Goal: Check status

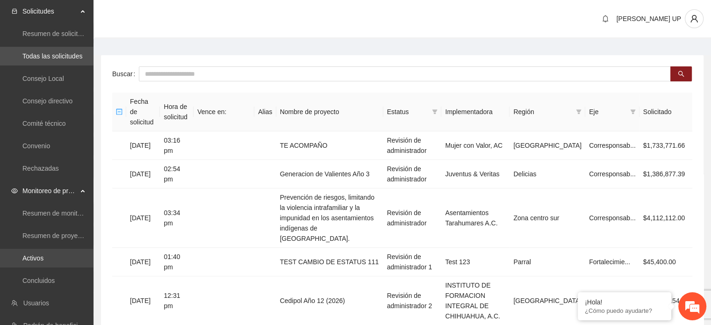
click at [43, 254] on link "Activos" at bounding box center [32, 257] width 21 height 7
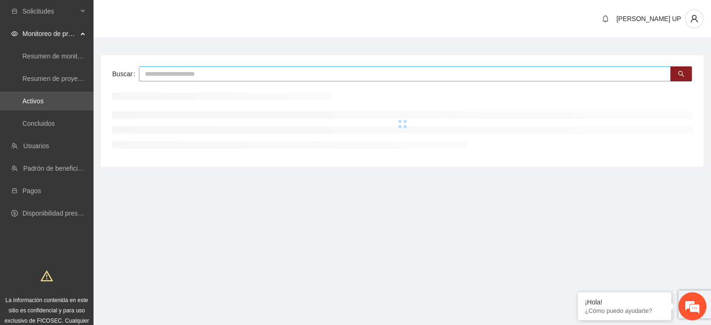
click at [192, 79] on input "text" at bounding box center [405, 73] width 532 height 15
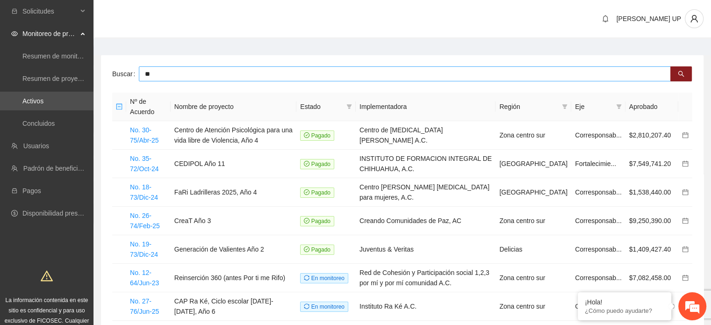
type input "**"
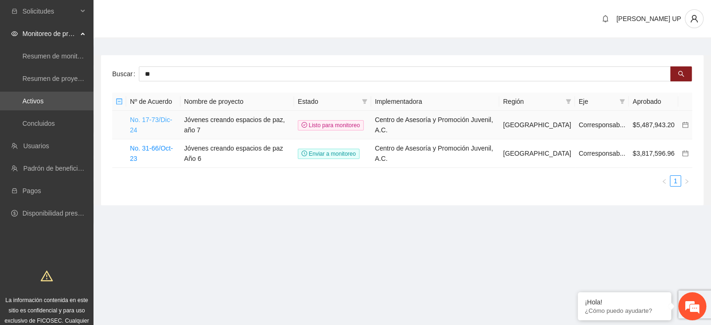
click at [170, 116] on link "No. 17-73/Dic-24" at bounding box center [151, 125] width 42 height 18
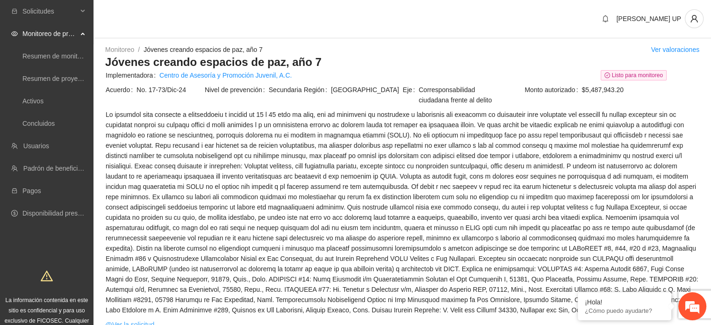
click at [153, 321] on link "Ver la solicitud" at bounding box center [130, 324] width 49 height 10
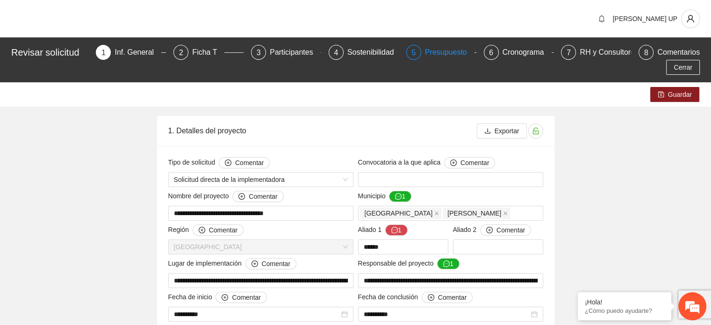
click at [406, 54] on div "5 Presupuesto" at bounding box center [441, 52] width 70 height 15
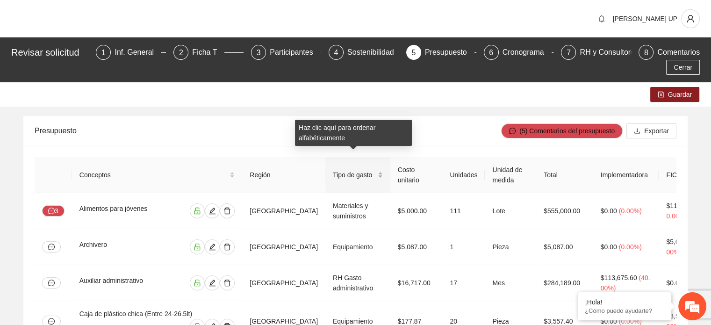
click at [358, 170] on div "Tipo de gasto" at bounding box center [358, 175] width 50 height 10
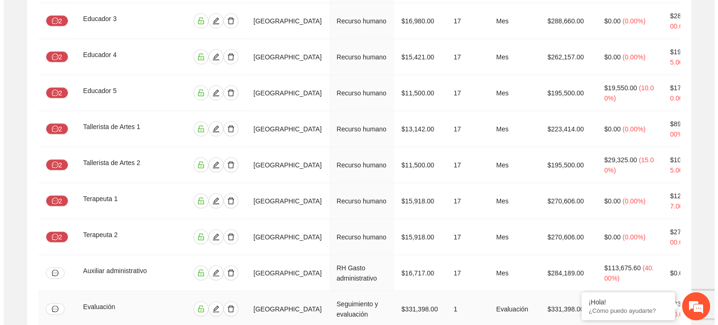
scroll to position [1993, 0]
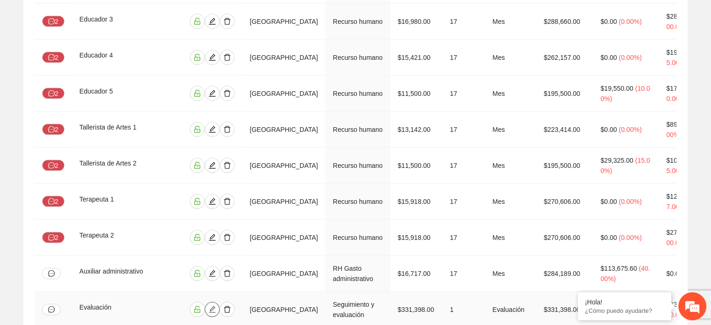
click at [220, 302] on button "button" at bounding box center [212, 309] width 15 height 15
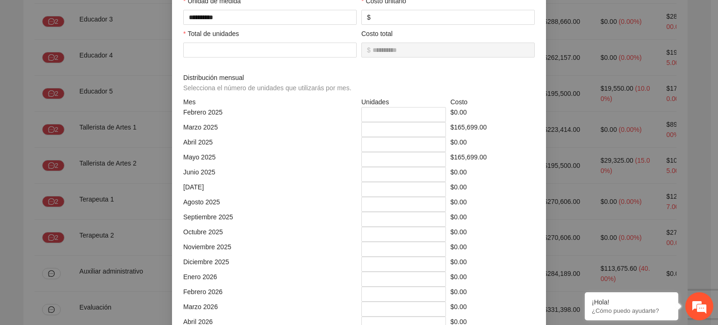
scroll to position [170, 0]
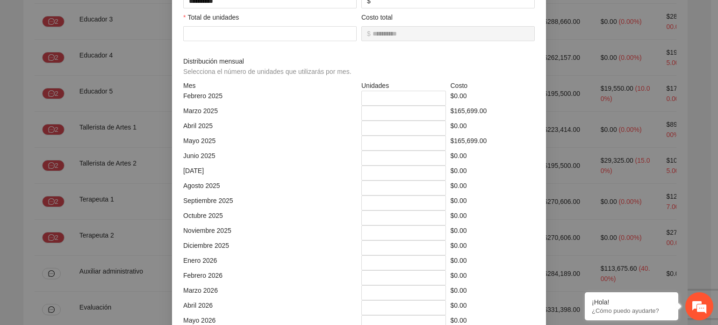
click at [269, 147] on div "Mayo 2025" at bounding box center [270, 143] width 178 height 15
click at [470, 111] on div "$165,699.00" at bounding box center [492, 113] width 89 height 15
copy div "$165,699.00"
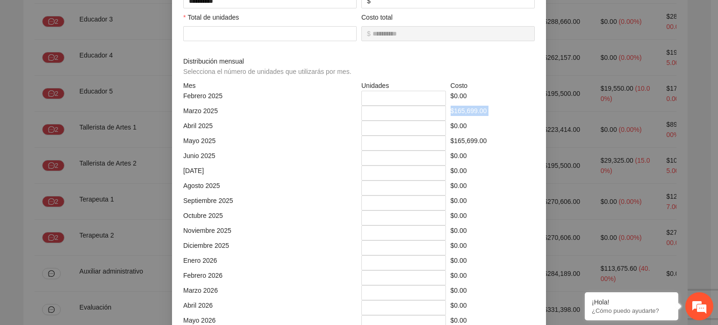
click at [103, 129] on div "**********" at bounding box center [359, 162] width 718 height 325
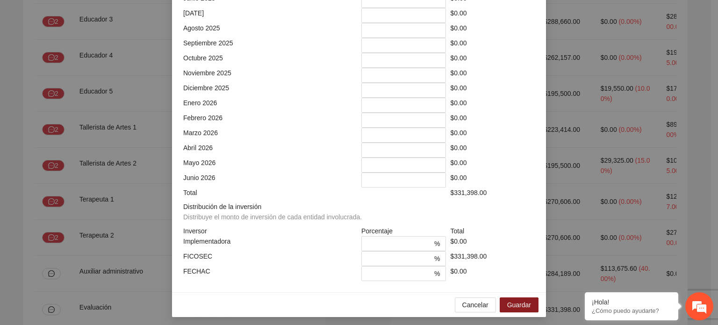
click at [459, 251] on div "$331,398.00" at bounding box center [492, 258] width 89 height 15
copy div "$331,398.00"
click at [192, 83] on div "Diciembre 2025" at bounding box center [270, 90] width 178 height 15
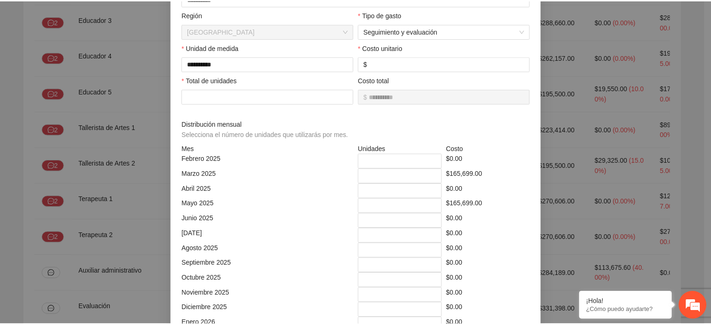
scroll to position [0, 0]
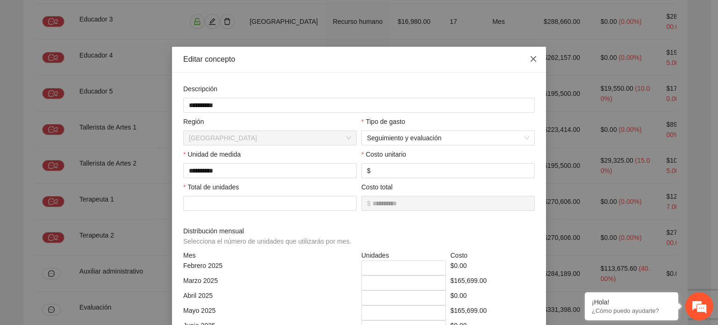
click at [530, 63] on icon "close" at bounding box center [533, 58] width 7 height 7
